Goal: Task Accomplishment & Management: Use online tool/utility

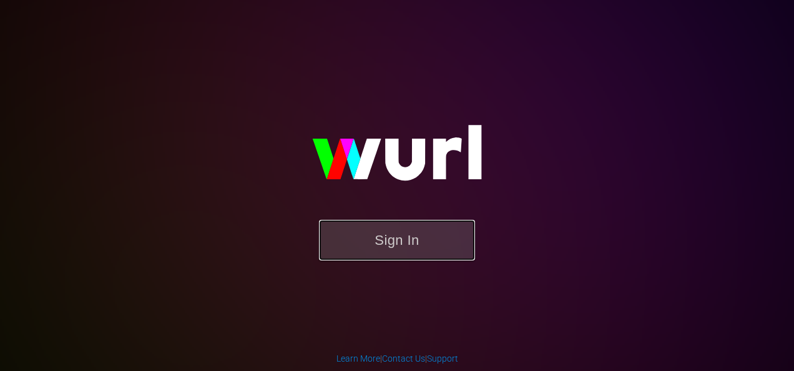
click at [394, 238] on button "Sign In" at bounding box center [397, 240] width 156 height 41
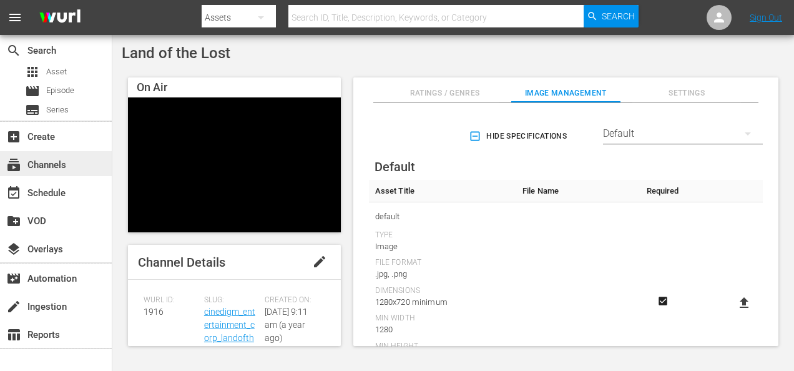
click at [62, 162] on div "subscriptions Channels" at bounding box center [35, 162] width 70 height 11
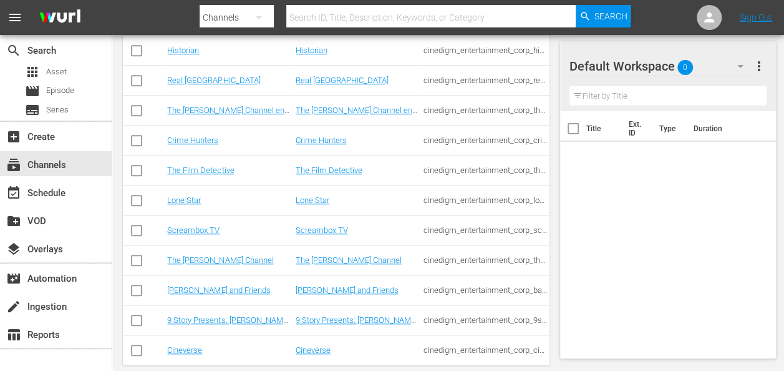
scroll to position [359, 0]
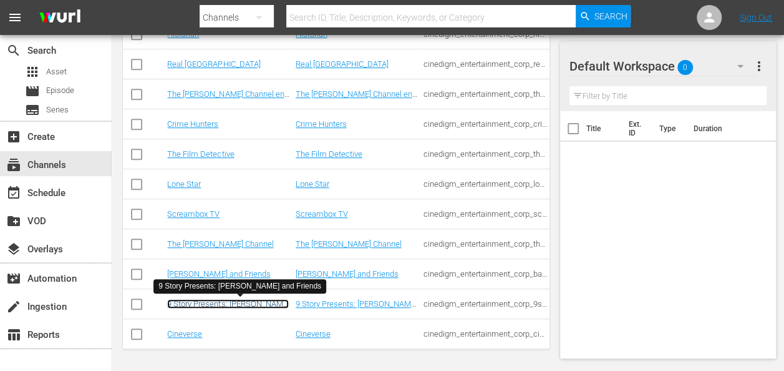
click at [202, 306] on link "9 Story Presents: [PERSON_NAME] and Friends" at bounding box center [228, 308] width 122 height 19
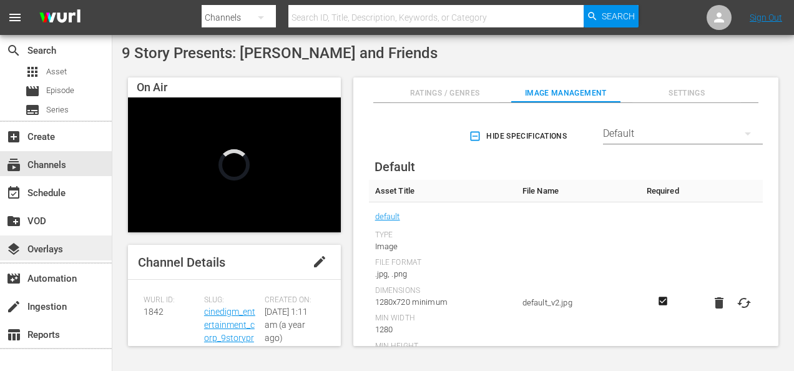
click at [51, 249] on div "layers Overlays" at bounding box center [35, 247] width 70 height 11
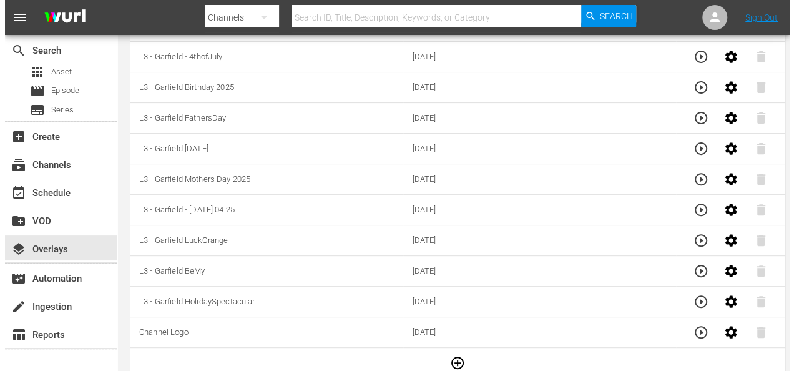
scroll to position [235, 0]
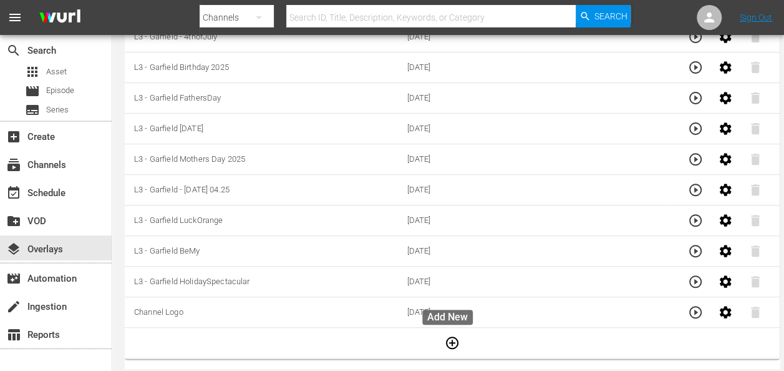
click at [446, 335] on icon "button" at bounding box center [452, 342] width 15 height 15
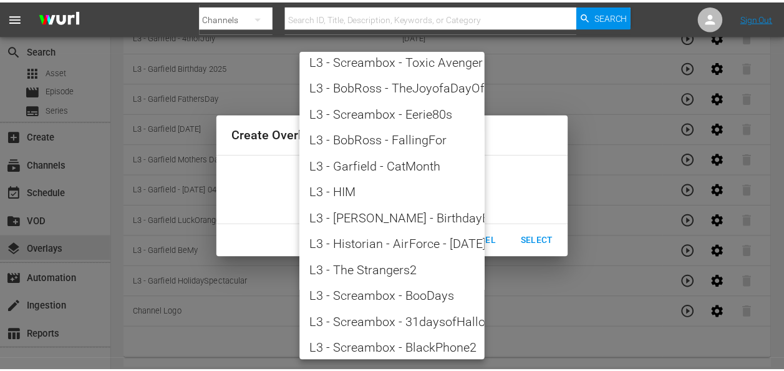
scroll to position [1691, 0]
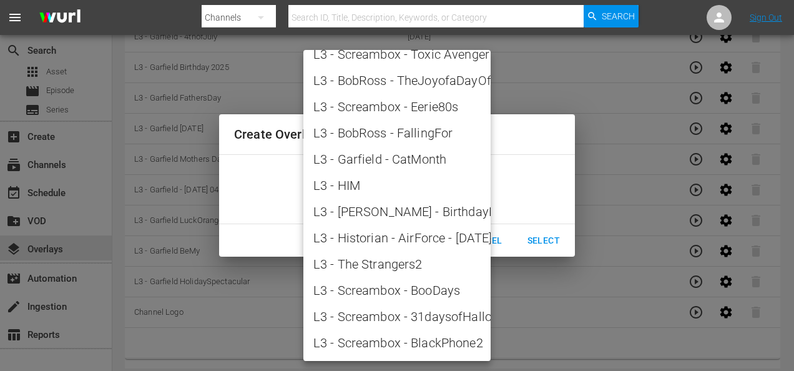
drag, startPoint x: 525, startPoint y: 182, endPoint x: 529, endPoint y: 208, distance: 25.9
click at [527, 182] on div at bounding box center [397, 185] width 794 height 371
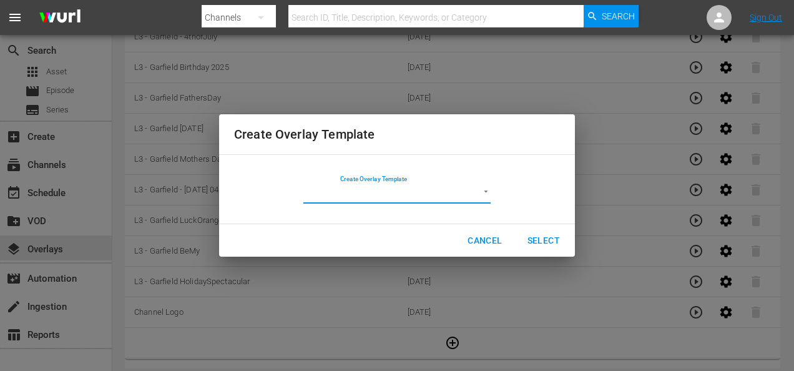
click at [497, 238] on span "Cancel" at bounding box center [484, 241] width 34 height 16
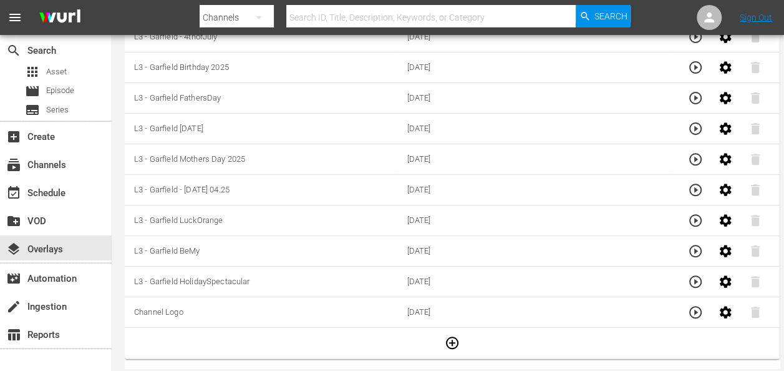
scroll to position [0, 0]
